Goal: Use online tool/utility: Use online tool/utility

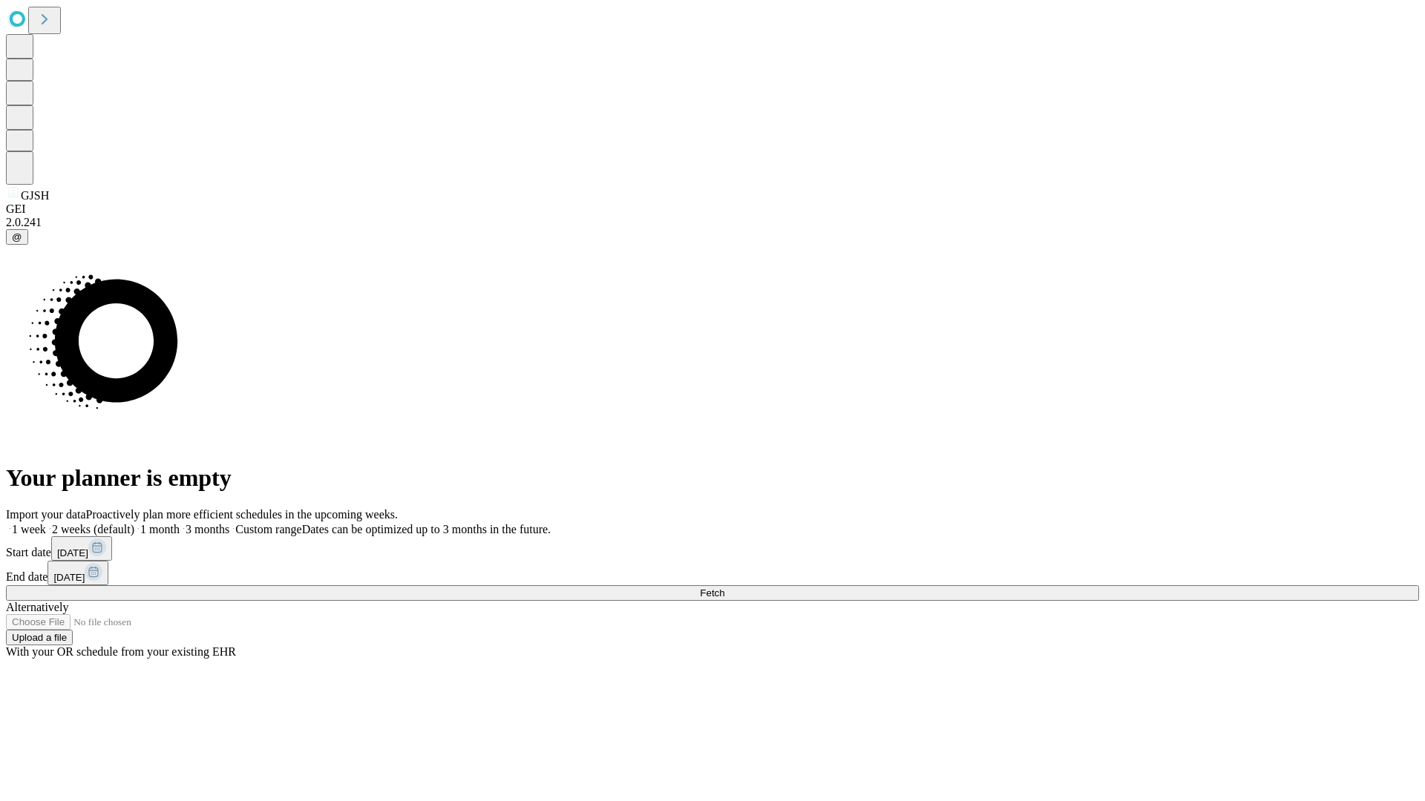
click at [724, 588] on span "Fetch" at bounding box center [712, 593] width 24 height 11
